Goal: Navigation & Orientation: Find specific page/section

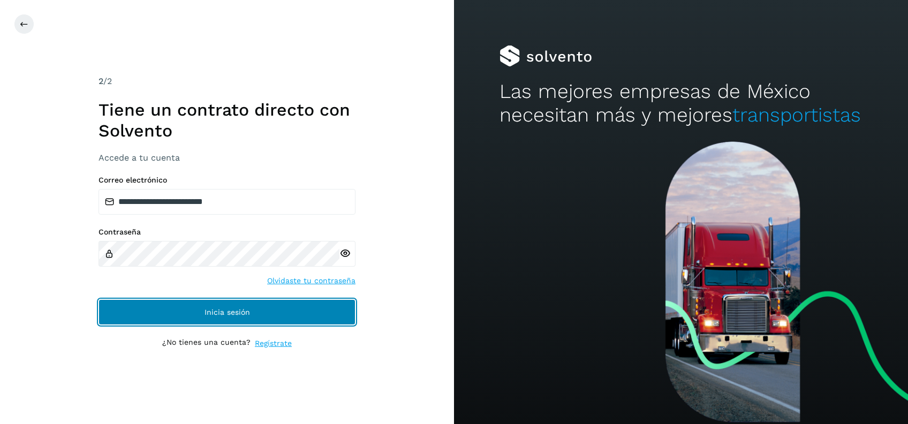
click at [288, 317] on button "Inicia sesión" at bounding box center [227, 312] width 257 height 26
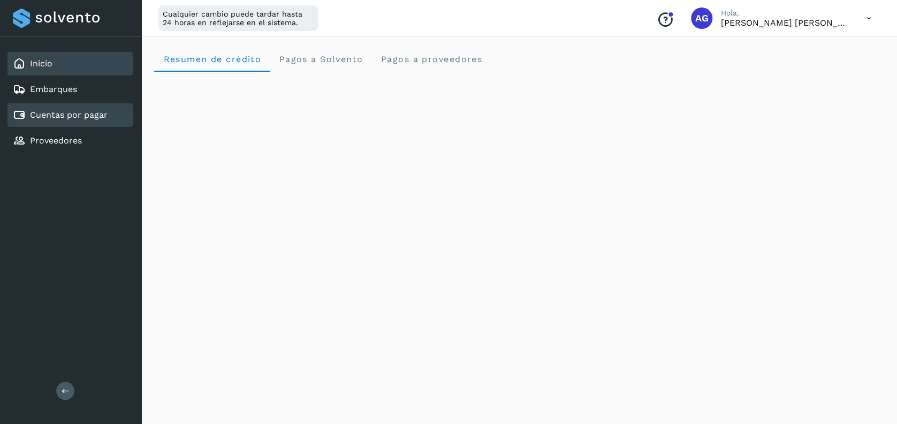
click at [112, 120] on div "Cuentas por pagar" at bounding box center [69, 115] width 125 height 24
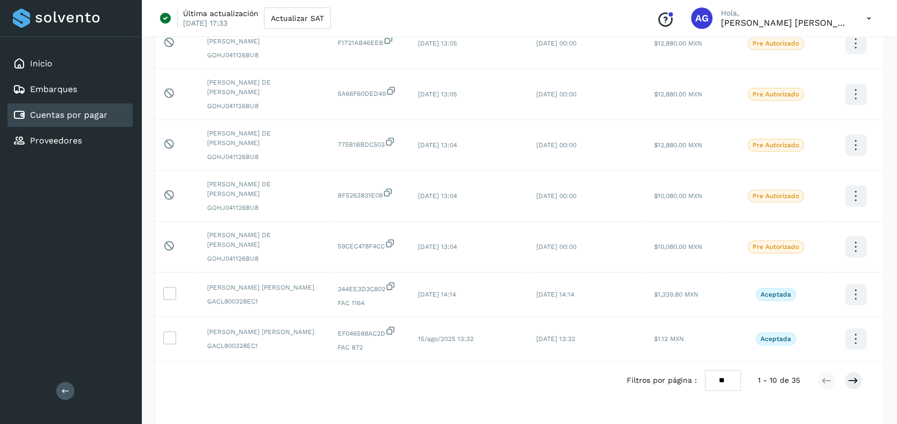
scroll to position [274, 0]
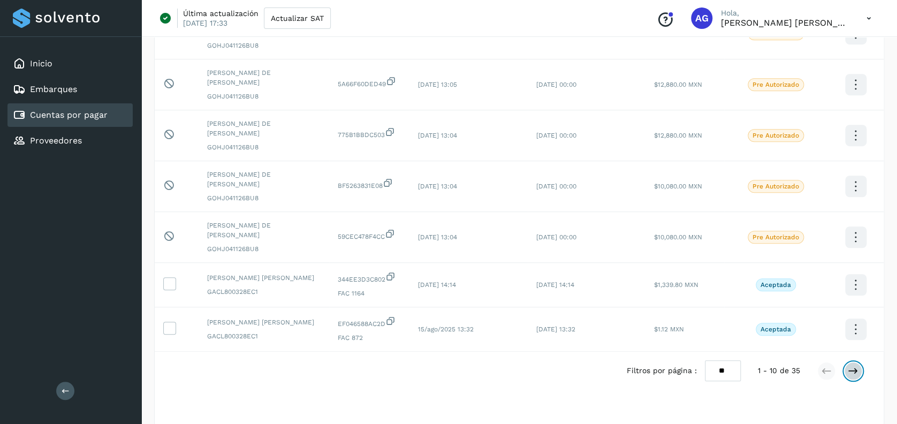
click at [855, 378] on button at bounding box center [853, 371] width 18 height 18
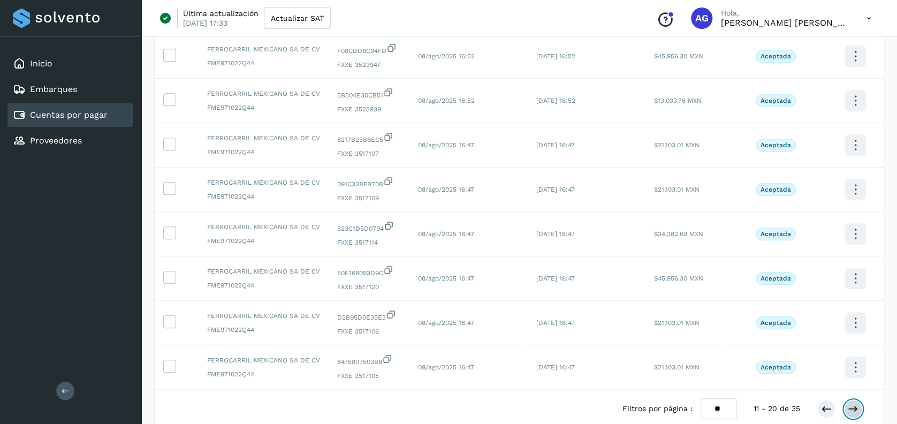
scroll to position [260, 0]
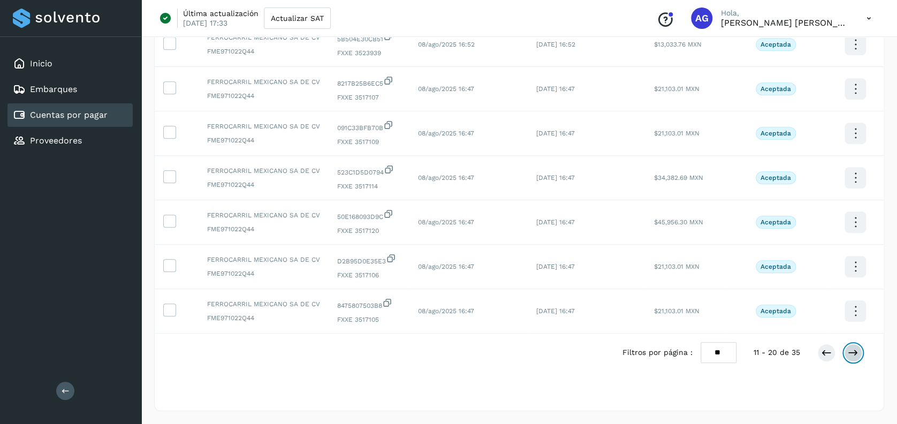
click at [853, 349] on icon at bounding box center [853, 352] width 11 height 11
click at [852, 349] on icon at bounding box center [853, 352] width 11 height 11
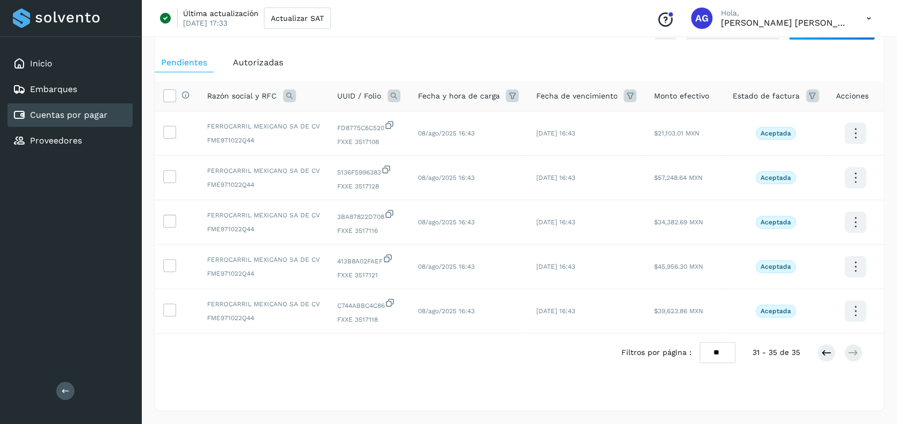
scroll to position [37, 0]
click at [41, 67] on link "Inicio" at bounding box center [41, 63] width 22 height 10
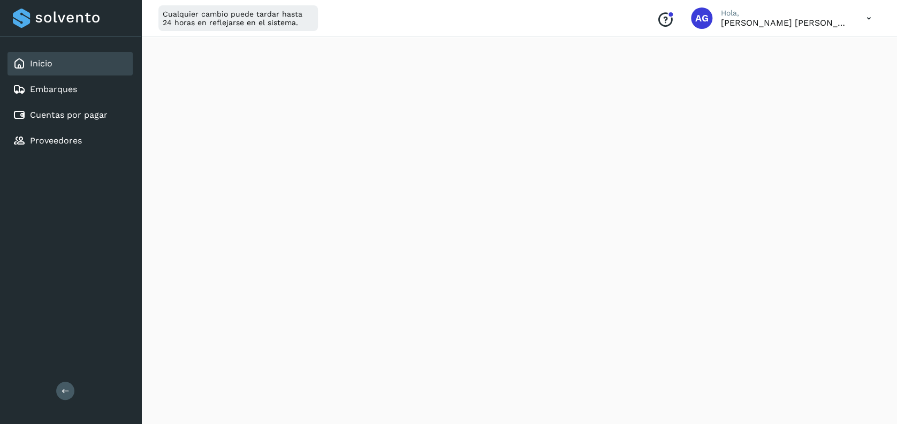
scroll to position [535, 0]
